Goal: Task Accomplishment & Management: Manage account settings

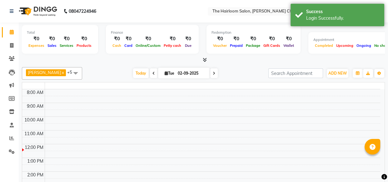
select select "en"
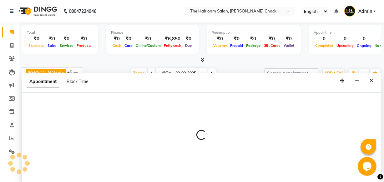
select select "41756"
select select "tentative"
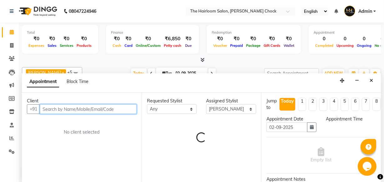
select select "540"
click at [83, 109] on input "text" at bounding box center [88, 109] width 97 height 10
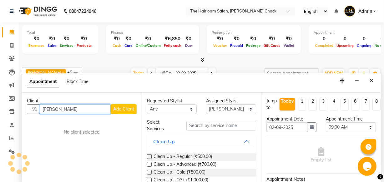
click at [65, 109] on input "[PERSON_NAME]" at bounding box center [75, 109] width 71 height 10
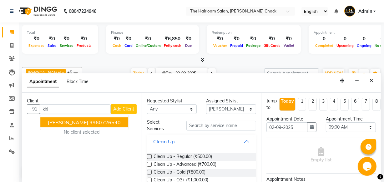
click at [79, 131] on div "No client selected" at bounding box center [82, 132] width 80 height 7
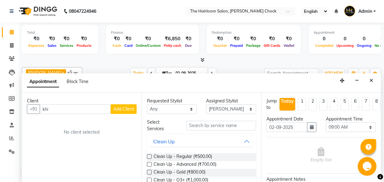
click at [78, 124] on div "Client +91 khi Add Client No client selected" at bounding box center [82, 138] width 120 height 90
click at [77, 115] on div "Client +91 khi Add Client No client selected" at bounding box center [82, 138] width 120 height 90
click at [77, 109] on input "khi" at bounding box center [75, 109] width 71 height 10
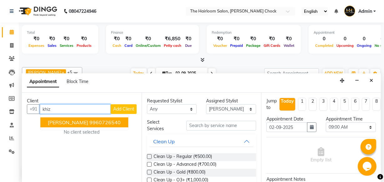
click at [77, 122] on span "[PERSON_NAME]" at bounding box center [68, 122] width 40 height 6
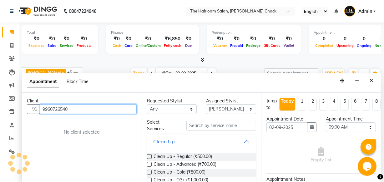
type input "9960726540"
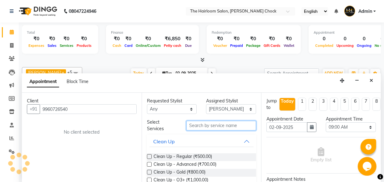
click at [203, 126] on input "text" at bounding box center [221, 126] width 70 height 10
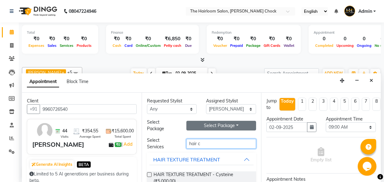
type input "hair c"
click at [211, 121] on button "Select Package Toggle Dropdown" at bounding box center [221, 126] width 70 height 10
click at [214, 138] on li "10 hair cut packeges" at bounding box center [216, 138] width 58 height 9
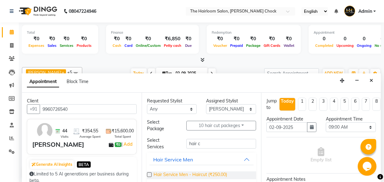
click at [201, 174] on span "Hair Service Men - Haircut (₹250.00)" at bounding box center [190, 176] width 73 height 8
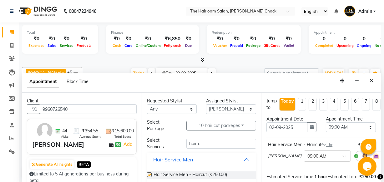
checkbox input "false"
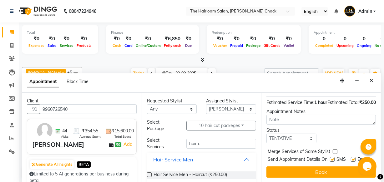
scroll to position [91, 0]
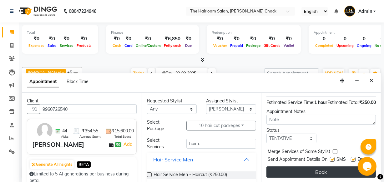
click at [331, 167] on button "Book" at bounding box center [320, 172] width 109 height 11
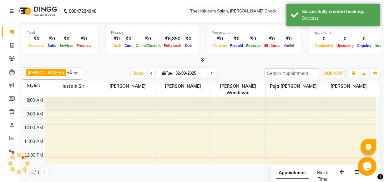
scroll to position [0, 0]
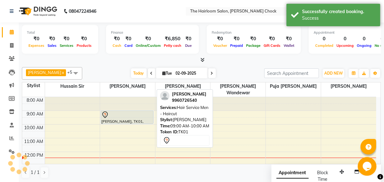
click at [130, 111] on div at bounding box center [127, 115] width 52 height 8
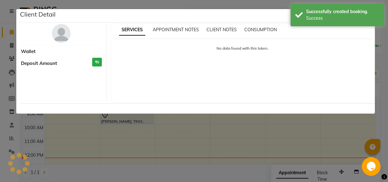
select select "7"
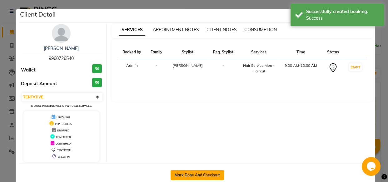
click at [197, 174] on button "Mark Done And Checkout" at bounding box center [197, 175] width 53 height 10
select select "service"
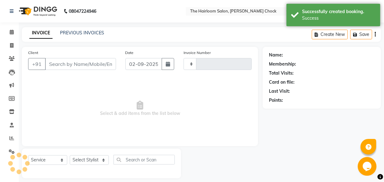
type input "3437"
select select "5926"
type input "9960726540"
select select "41756"
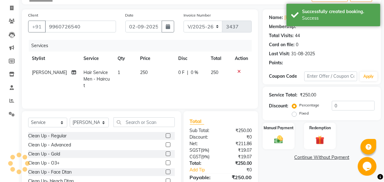
scroll to position [68, 0]
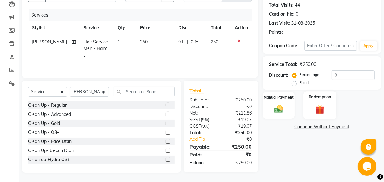
click at [321, 108] on img at bounding box center [319, 110] width 15 height 12
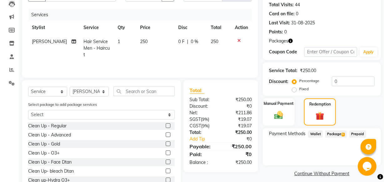
click at [344, 135] on span "5" at bounding box center [342, 135] width 3 height 4
click at [335, 134] on span "Package 5" at bounding box center [336, 134] width 22 height 7
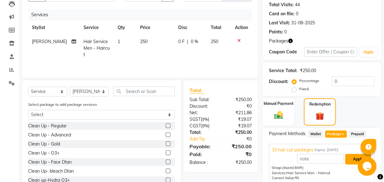
click at [351, 160] on button "Apply" at bounding box center [358, 159] width 26 height 11
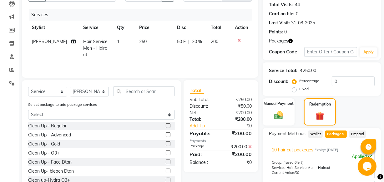
scroll to position [159, 0]
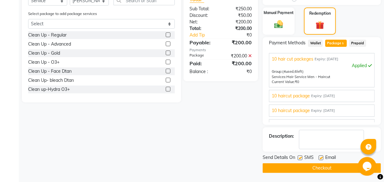
click at [312, 168] on button "Checkout" at bounding box center [322, 169] width 118 height 10
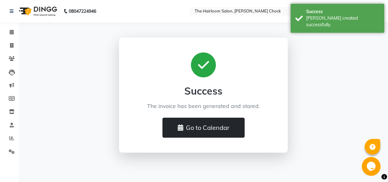
click at [214, 124] on button "Go to Calendar" at bounding box center [204, 128] width 82 height 20
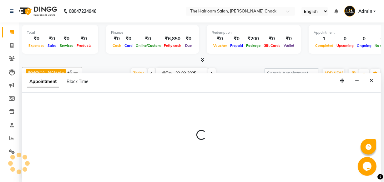
select select "41958"
select select "tentative"
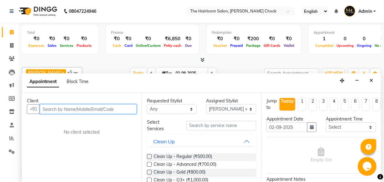
click at [101, 107] on input "text" at bounding box center [88, 109] width 97 height 10
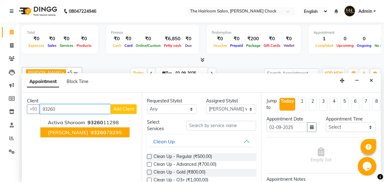
click at [92, 134] on ngb-highlight "93260 78295" at bounding box center [105, 132] width 33 height 6
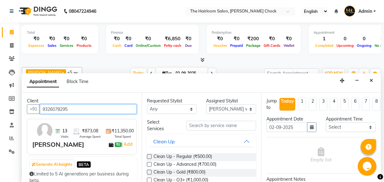
scroll to position [85, 0]
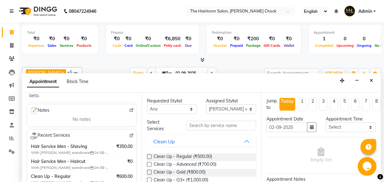
type input "9326078295"
click at [224, 125] on input "text" at bounding box center [221, 126] width 70 height 10
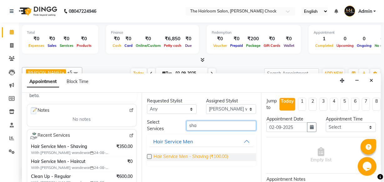
type input "sha"
click at [204, 157] on span "Hair Service Men - Shaving (₹100.00)" at bounding box center [191, 158] width 75 height 8
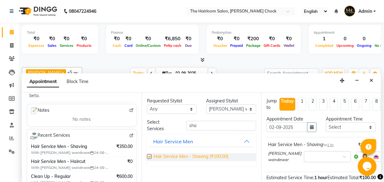
checkbox input "false"
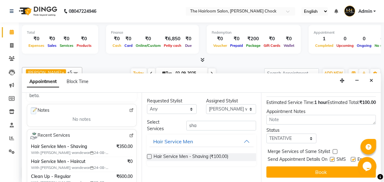
scroll to position [91, 0]
click at [351, 157] on label at bounding box center [353, 159] width 5 height 5
click at [351, 158] on input "checkbox" at bounding box center [353, 160] width 4 height 4
checkbox input "false"
click at [332, 157] on label at bounding box center [332, 159] width 5 height 5
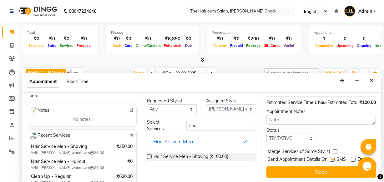
click at [332, 158] on input "checkbox" at bounding box center [332, 160] width 4 height 4
checkbox input "false"
click at [334, 167] on button "Book" at bounding box center [320, 172] width 109 height 11
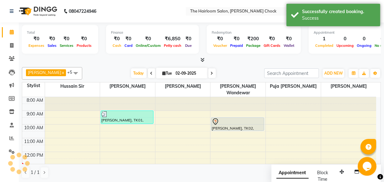
scroll to position [0, 0]
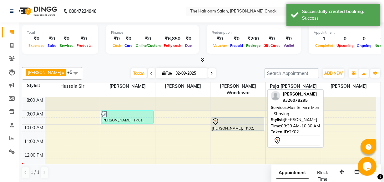
click at [237, 119] on div "[PERSON_NAME], TK02, 09:30 AM-10:30 AM, Hair Service Men - Shaving" at bounding box center [237, 124] width 52 height 13
select select "7"
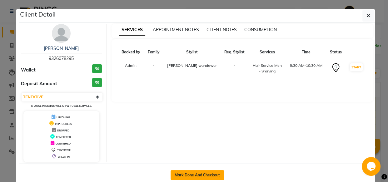
click at [210, 172] on button "Mark Done And Checkout" at bounding box center [197, 175] width 53 height 10
select select "service"
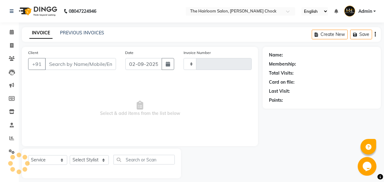
type input "3438"
select select "5926"
type input "9326078295"
select select "41958"
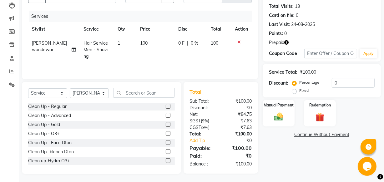
scroll to position [68, 0]
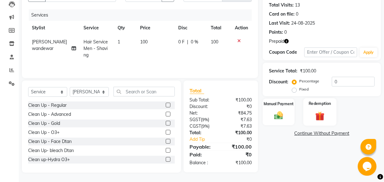
click at [316, 116] on img at bounding box center [319, 116] width 15 height 12
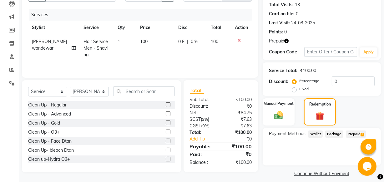
drag, startPoint x: 350, startPoint y: 130, endPoint x: 350, endPoint y: 133, distance: 3.5
click at [351, 131] on span "Prepaid 1" at bounding box center [356, 134] width 20 height 7
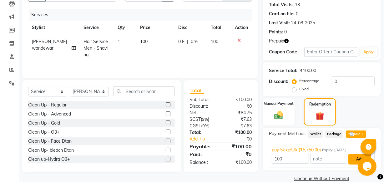
click at [353, 157] on button "Add" at bounding box center [359, 159] width 23 height 11
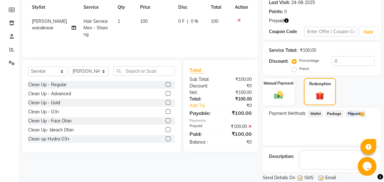
scroll to position [109, 0]
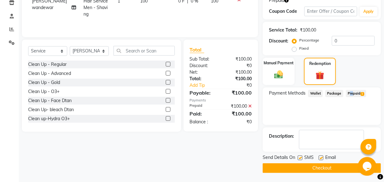
click at [301, 168] on button "Checkout" at bounding box center [322, 169] width 118 height 10
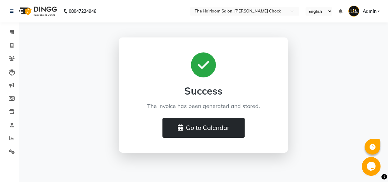
click at [232, 128] on button "Go to Calendar" at bounding box center [204, 128] width 82 height 20
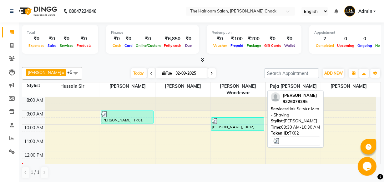
click at [248, 120] on div "[PERSON_NAME], TK02, 09:30 AM-10:30 AM, Hair Service Men - Shaving" at bounding box center [237, 124] width 52 height 13
select select "3"
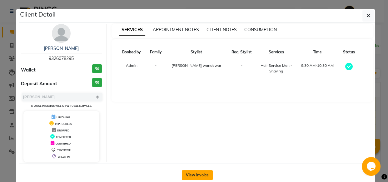
click at [190, 175] on button "View Invoice" at bounding box center [197, 175] width 31 height 10
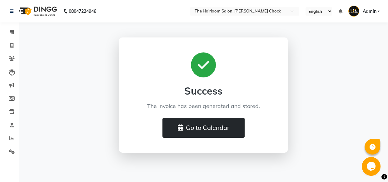
click at [179, 127] on icon at bounding box center [181, 128] width 6 height 6
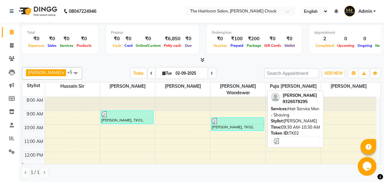
click at [234, 118] on div at bounding box center [238, 121] width 52 height 6
select select "3"
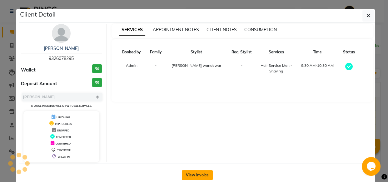
click at [205, 172] on button "View Invoice" at bounding box center [197, 175] width 31 height 10
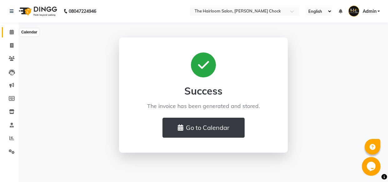
click at [11, 32] on icon at bounding box center [12, 32] width 4 height 5
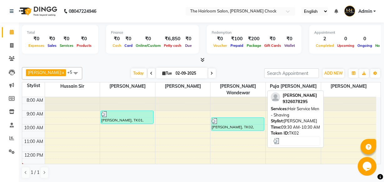
click at [229, 122] on div "[PERSON_NAME], TK02, 09:30 AM-10:30 AM, Hair Service Men - Shaving" at bounding box center [237, 124] width 52 height 13
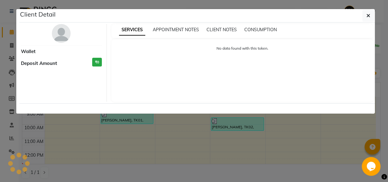
select select "3"
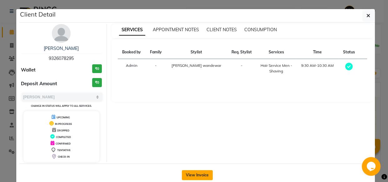
click at [197, 173] on button "View Invoice" at bounding box center [197, 175] width 31 height 10
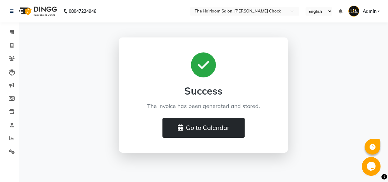
click at [210, 125] on button "Go to Calendar" at bounding box center [204, 128] width 82 height 20
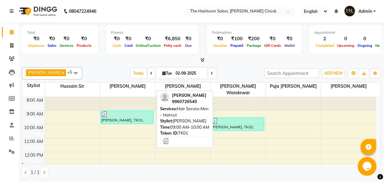
click at [103, 112] on div "[PERSON_NAME], TK01, 09:00 AM-10:00 AM, Hair Service Men - Haircut" at bounding box center [127, 117] width 52 height 13
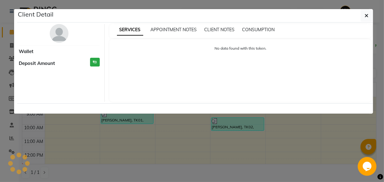
select select "3"
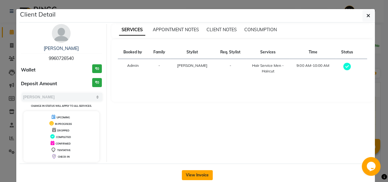
click at [195, 172] on button "View Invoice" at bounding box center [197, 175] width 31 height 10
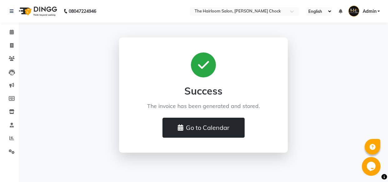
click at [211, 130] on button "Go to Calendar" at bounding box center [204, 128] width 82 height 20
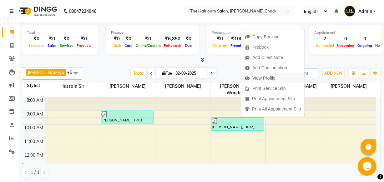
click at [267, 77] on span "View Profile" at bounding box center [263, 78] width 23 height 7
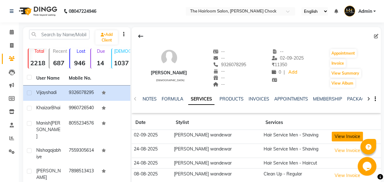
click at [347, 139] on button "View Invoice" at bounding box center [347, 137] width 31 height 10
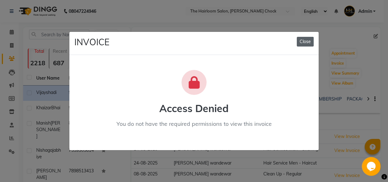
click at [306, 45] on button "Close" at bounding box center [305, 42] width 17 height 10
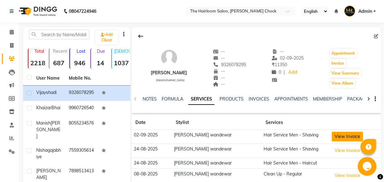
click at [335, 138] on button "View Invoice" at bounding box center [347, 137] width 31 height 10
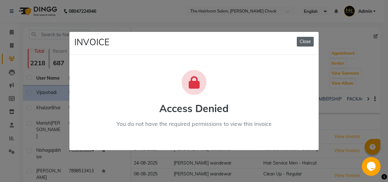
click at [302, 43] on button "Close" at bounding box center [305, 42] width 17 height 10
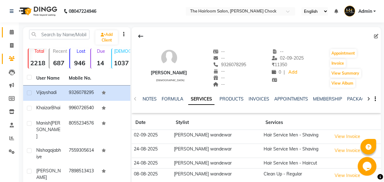
click at [14, 37] on link "Calendar" at bounding box center [9, 32] width 15 height 10
